Goal: Navigation & Orientation: Find specific page/section

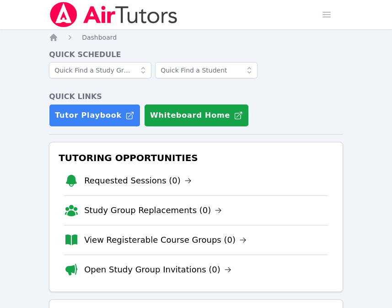
click at [81, 19] on img at bounding box center [113, 15] width 129 height 26
click at [96, 14] on img at bounding box center [113, 15] width 129 height 26
click at [54, 36] on icon "Breadcrumb" at bounding box center [53, 37] width 7 height 7
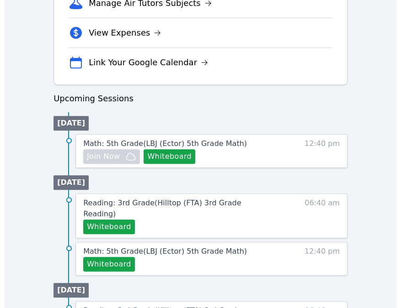
scroll to position [366, 0]
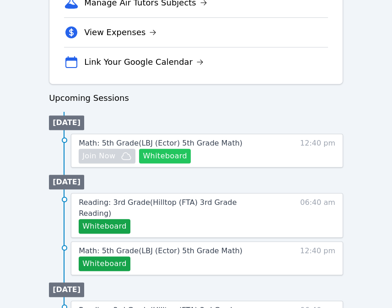
click at [165, 155] on button "Whiteboard" at bounding box center [165, 156] width 52 height 15
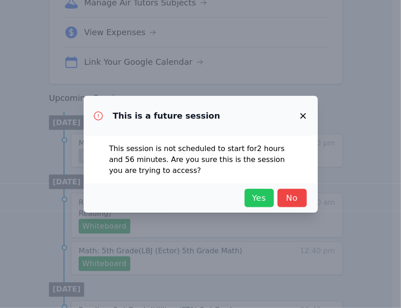
click at [260, 191] on button "Yes" at bounding box center [258, 198] width 29 height 18
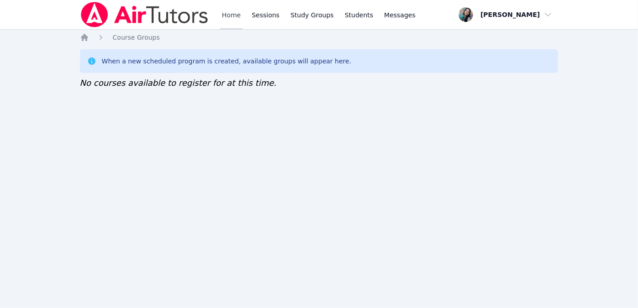
click at [232, 16] on link "Home" at bounding box center [231, 14] width 22 height 29
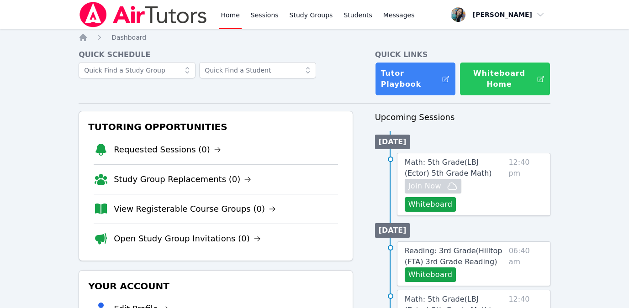
click at [488, 84] on button "Whiteboard Home" at bounding box center [505, 79] width 91 height 34
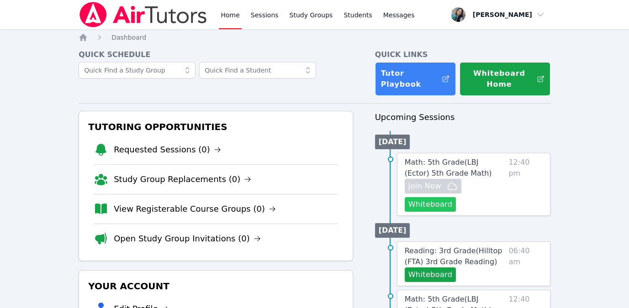
click at [439, 202] on button "Whiteboard" at bounding box center [431, 204] width 52 height 15
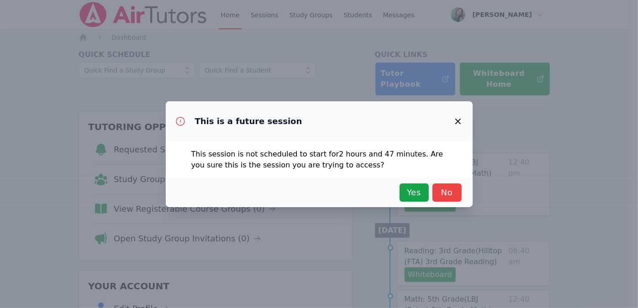
click at [460, 119] on icon "button" at bounding box center [457, 121] width 5 height 5
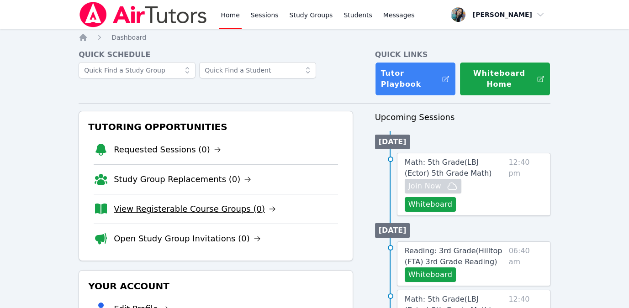
click at [167, 210] on link "View Registerable Course Groups (0)" at bounding box center [195, 209] width 162 height 13
